Goal: Check status: Check status

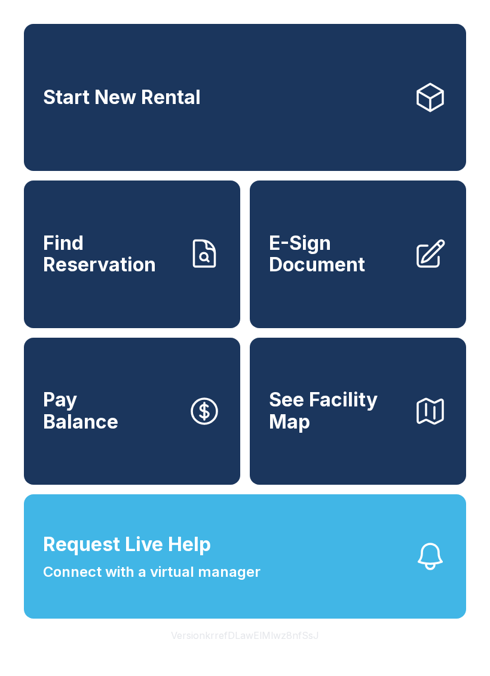
click at [203, 297] on link "Find Reservation" at bounding box center [132, 254] width 216 height 147
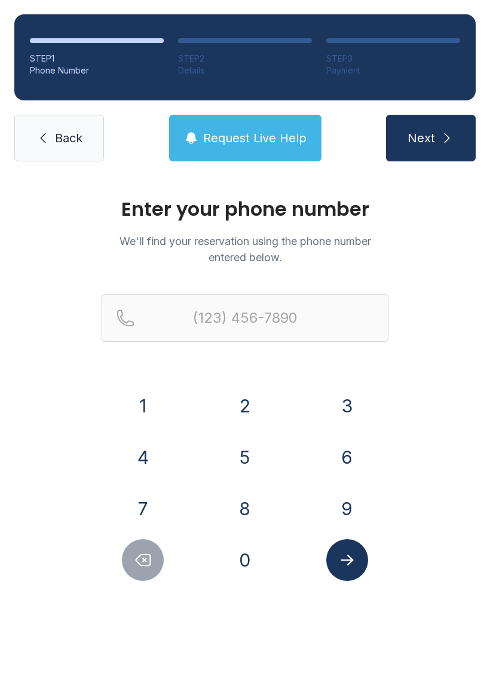
click at [249, 394] on button "2" at bounding box center [245, 406] width 42 height 42
click at [245, 549] on button "0" at bounding box center [245, 560] width 42 height 42
click at [345, 451] on button "6" at bounding box center [347, 457] width 42 height 42
click at [349, 496] on button "9" at bounding box center [347, 509] width 42 height 42
click at [246, 557] on button "0" at bounding box center [245, 560] width 42 height 42
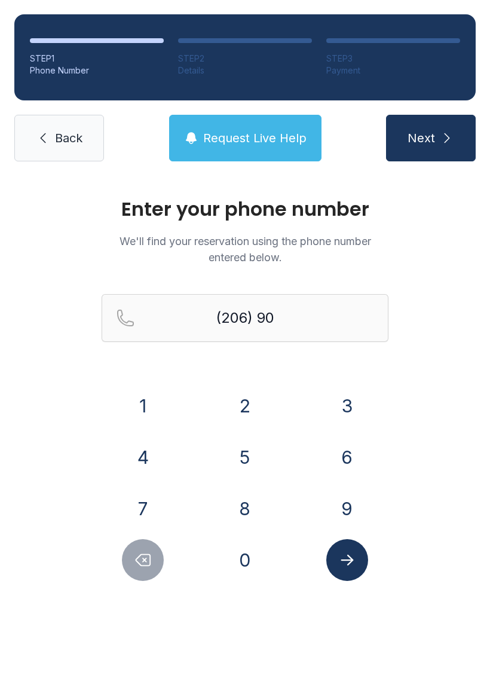
click at [344, 501] on button "9" at bounding box center [347, 509] width 42 height 42
click at [170, 499] on div "7" at bounding box center [143, 509] width 83 height 42
click at [152, 509] on button "7" at bounding box center [143, 509] width 42 height 42
click at [237, 501] on button "8" at bounding box center [245, 509] width 42 height 42
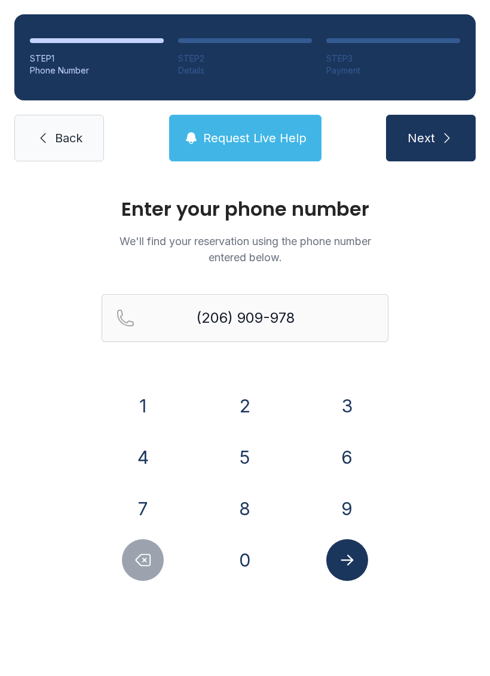
click at [231, 462] on button "5" at bounding box center [245, 457] width 42 height 42
type input "[PHONE_NUMBER]"
click at [352, 549] on button "Submit lookup form" at bounding box center [347, 560] width 42 height 42
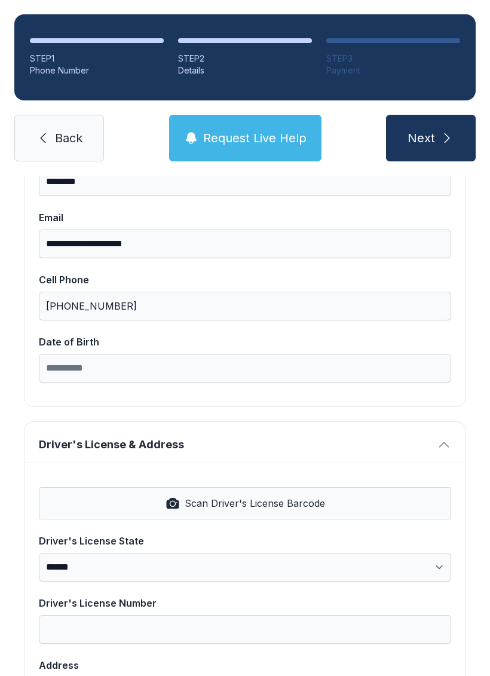
scroll to position [231, 0]
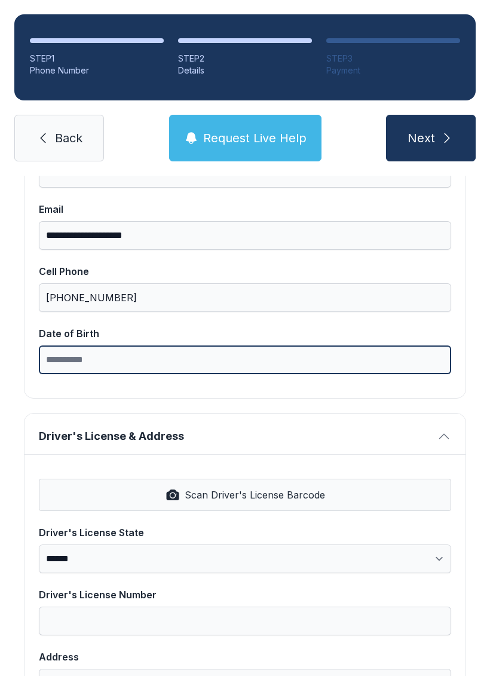
click at [425, 358] on input "Date of Birth" at bounding box center [245, 360] width 413 height 29
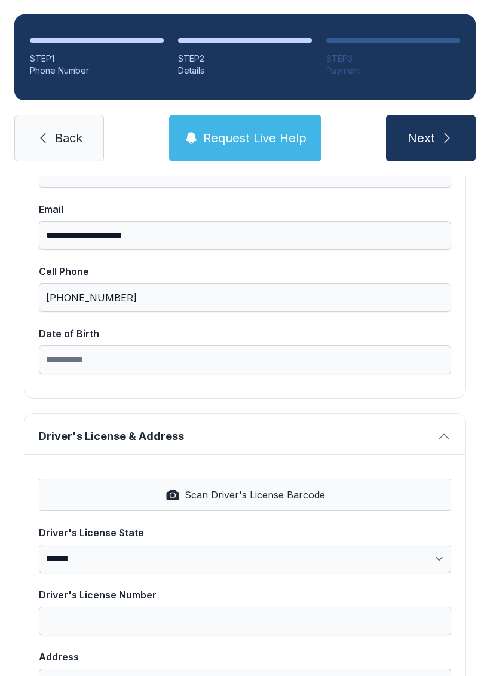
click at [294, 131] on span "Request Live Help" at bounding box center [254, 138] width 103 height 17
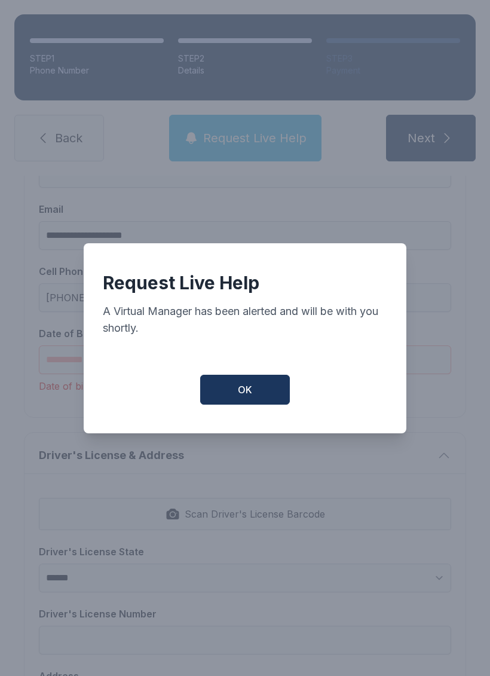
click at [259, 402] on button "OK" at bounding box center [245, 390] width 90 height 30
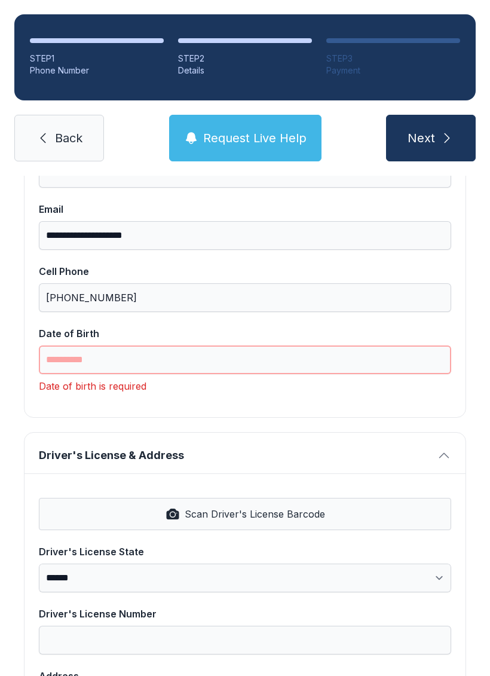
click at [345, 361] on input "Date of Birth" at bounding box center [245, 360] width 413 height 29
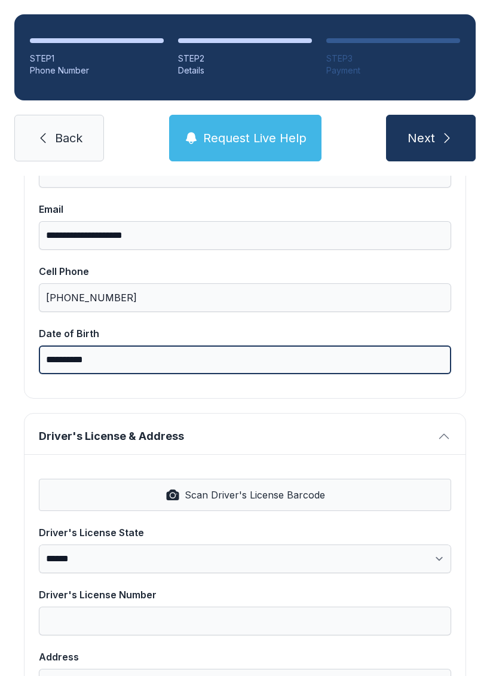
type input "**********"
click at [431, 138] on button "Next" at bounding box center [431, 138] width 90 height 47
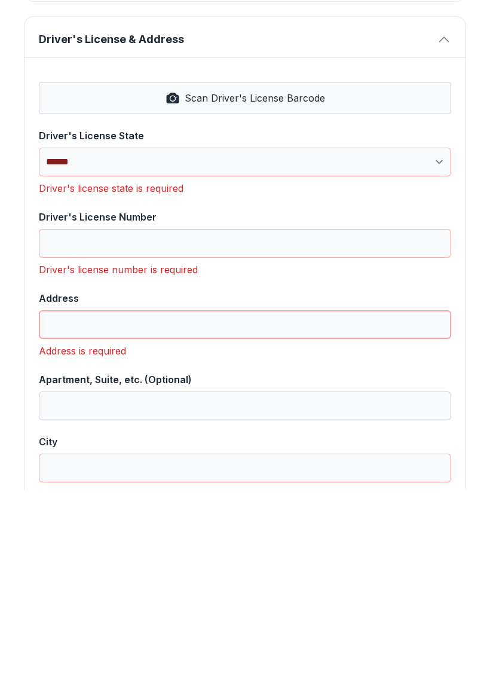
scroll to position [436, 0]
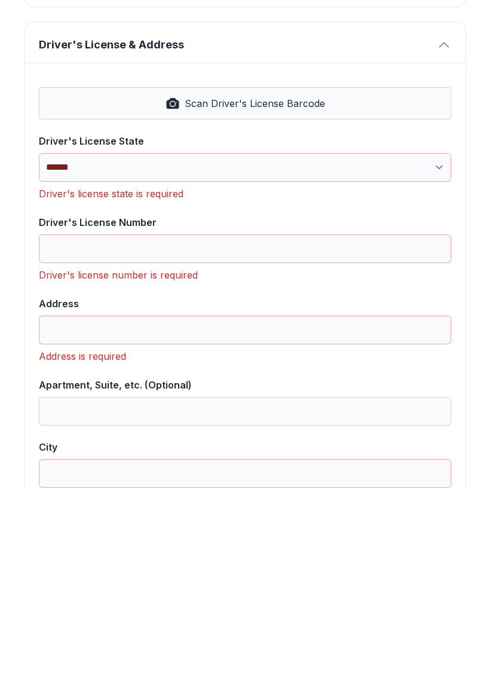
click at [360, 274] on button "Scan Driver's License Barcode" at bounding box center [245, 290] width 413 height 32
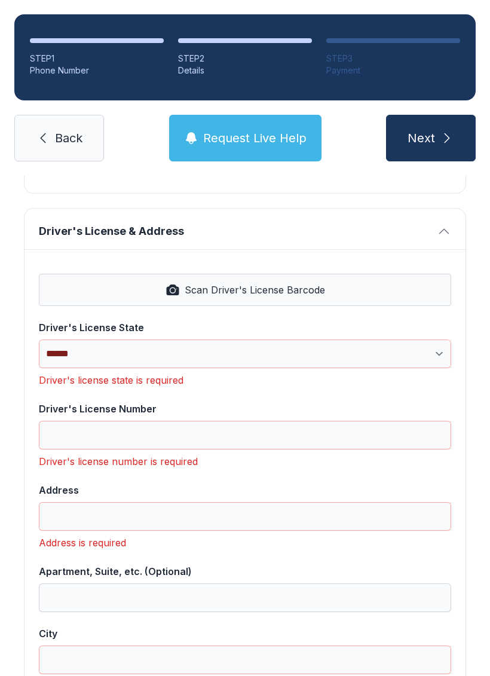
select select "**"
type input "**********"
select select "**"
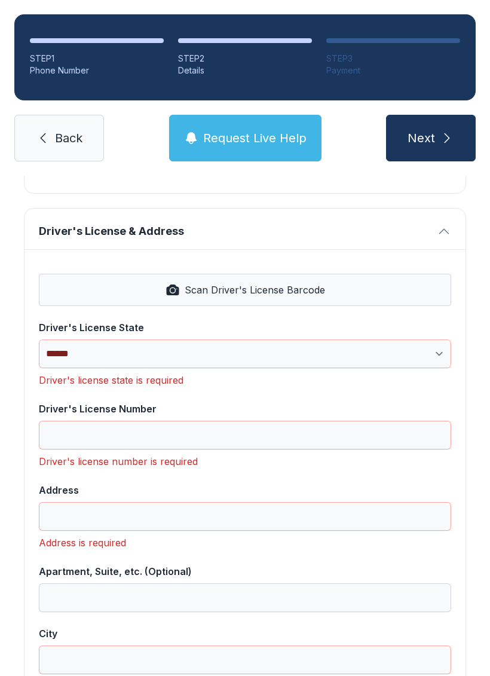
type input "*****"
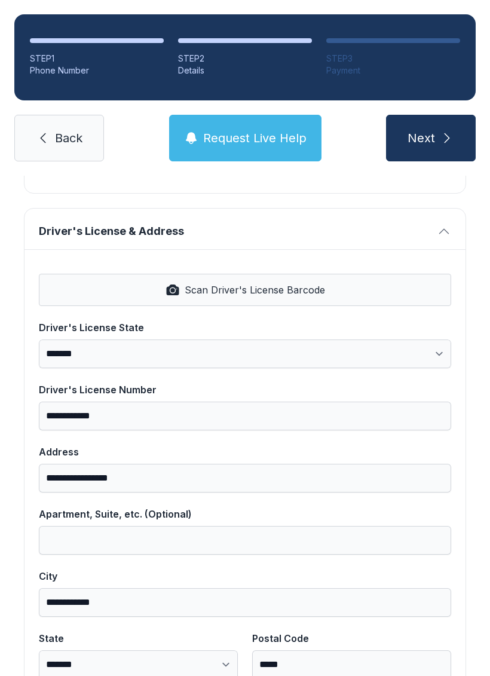
click at [457, 115] on button "Next" at bounding box center [431, 138] width 90 height 47
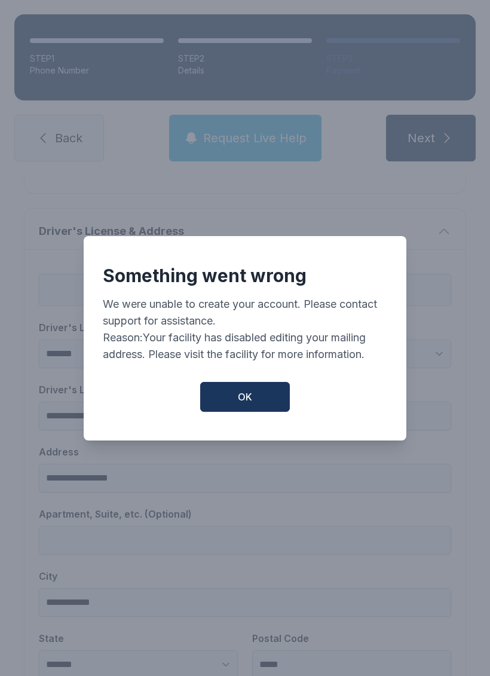
click at [254, 390] on button "OK" at bounding box center [245, 397] width 90 height 30
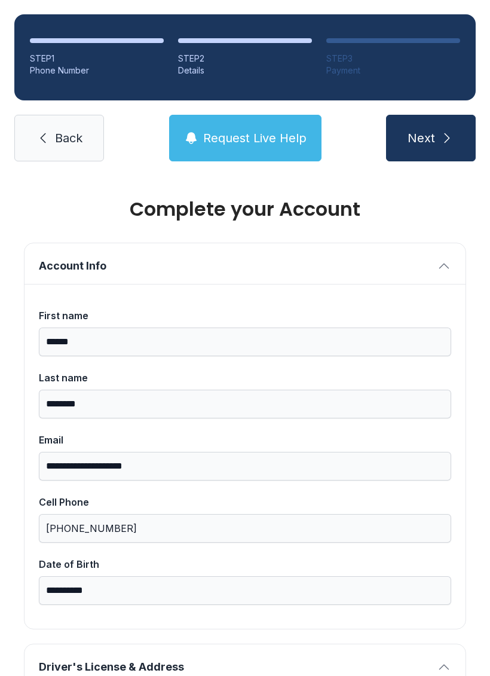
scroll to position [0, 0]
click at [432, 130] on span "Next" at bounding box center [422, 138] width 28 height 17
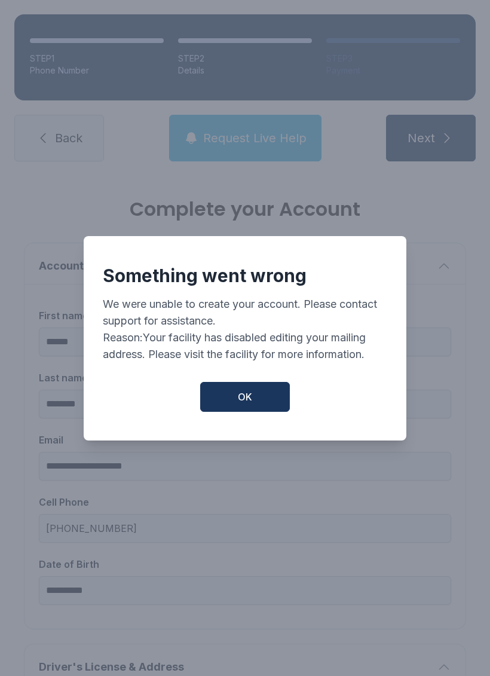
click at [260, 396] on button "OK" at bounding box center [245, 397] width 90 height 30
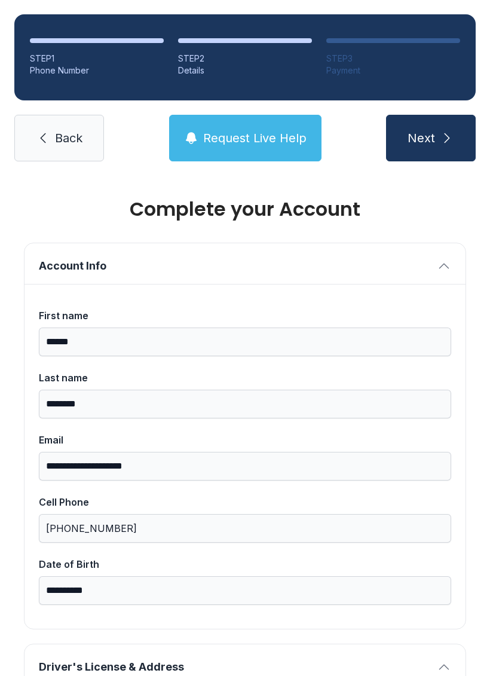
click at [18, 121] on link "Back" at bounding box center [59, 138] width 90 height 47
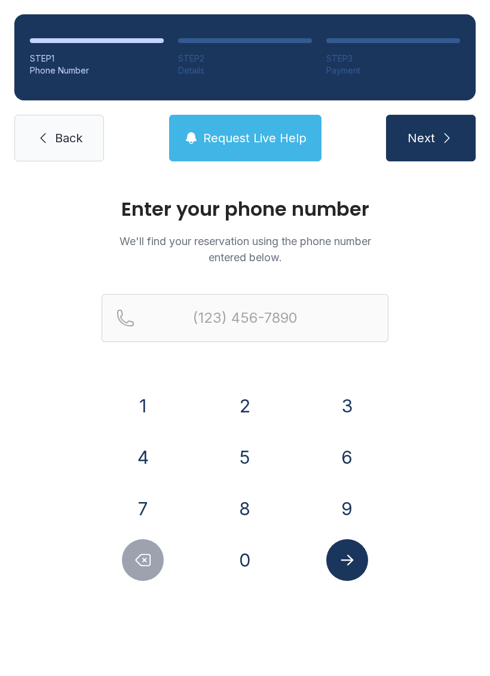
click at [71, 147] on link "Back" at bounding box center [59, 138] width 90 height 47
